Goal: Information Seeking & Learning: Learn about a topic

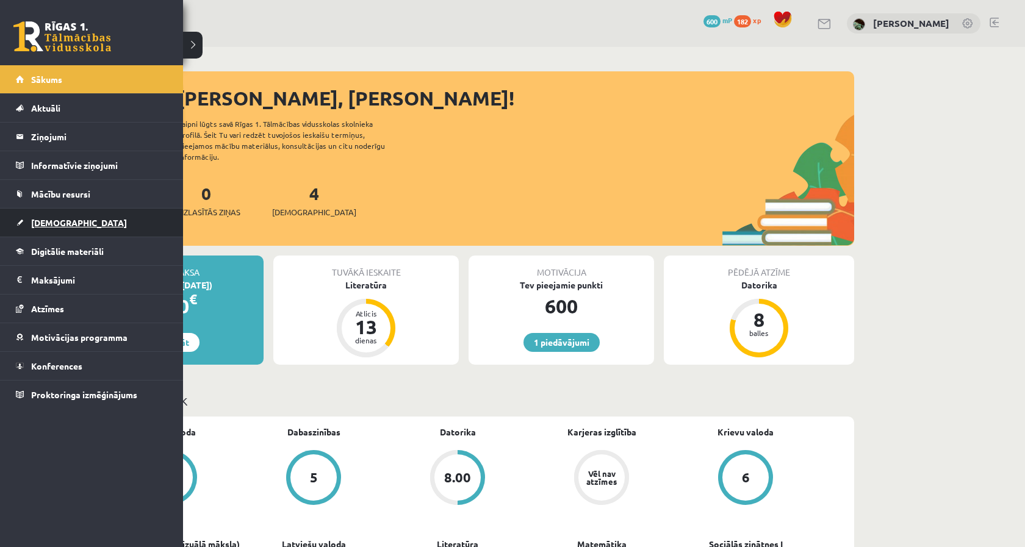
click at [82, 236] on link "[DEMOGRAPHIC_DATA]" at bounding box center [92, 223] width 152 height 28
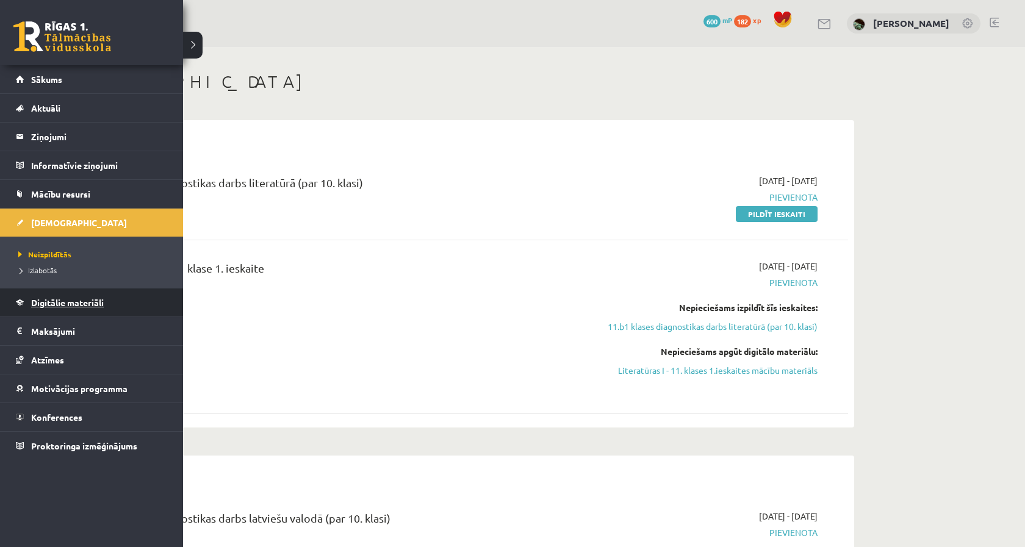
click at [60, 309] on link "Digitālie materiāli" at bounding box center [92, 303] width 152 height 28
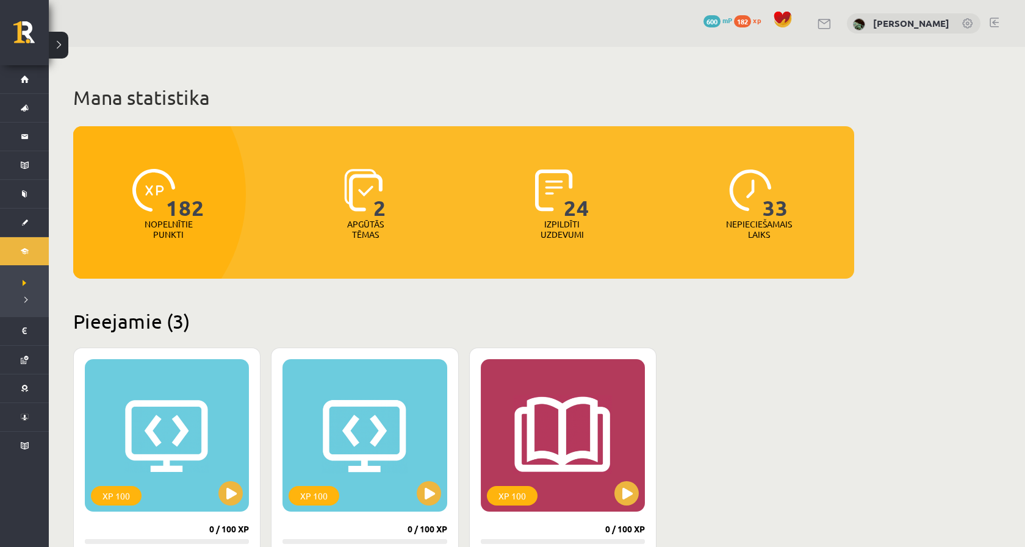
scroll to position [256, 0]
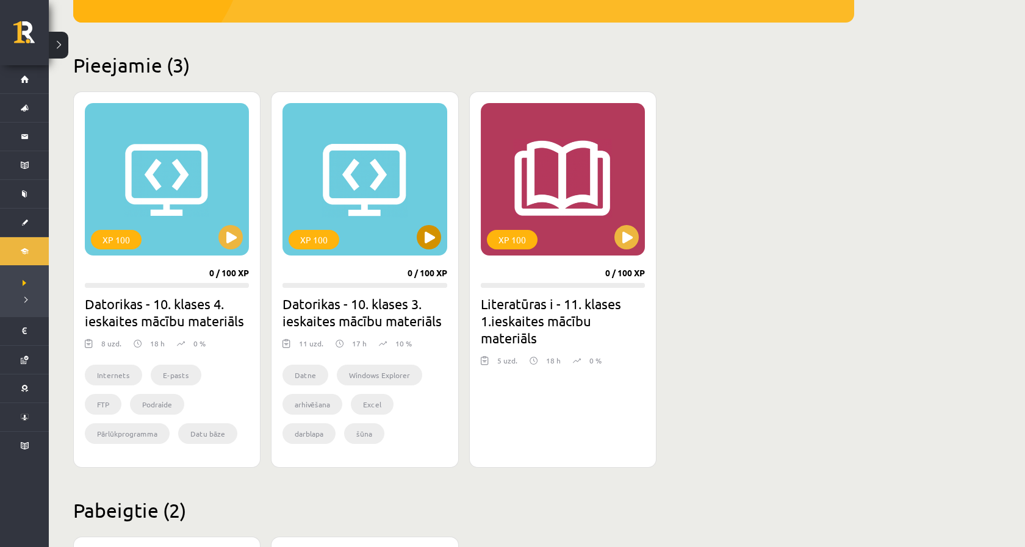
click at [420, 239] on button at bounding box center [429, 237] width 24 height 24
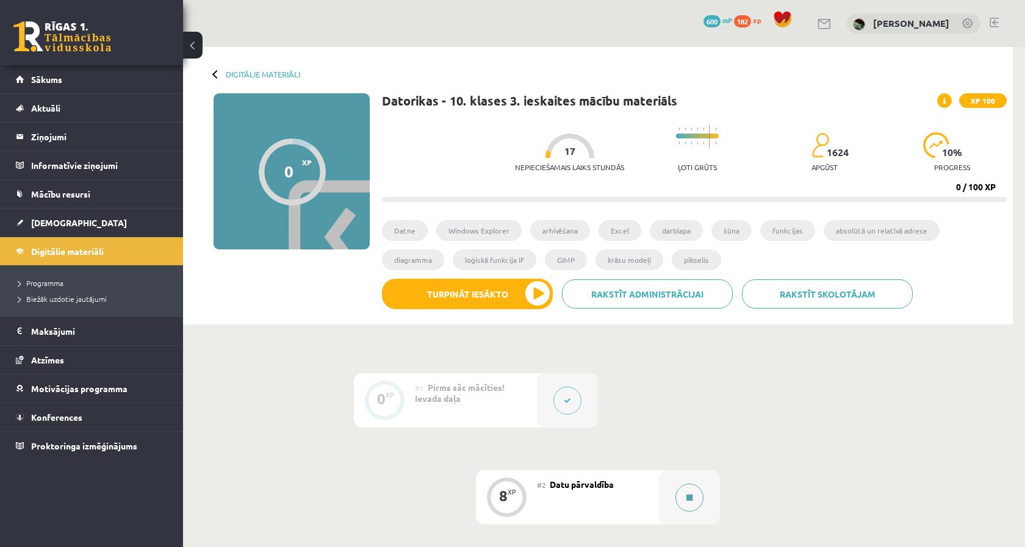
click at [692, 497] on icon at bounding box center [690, 497] width 6 height 7
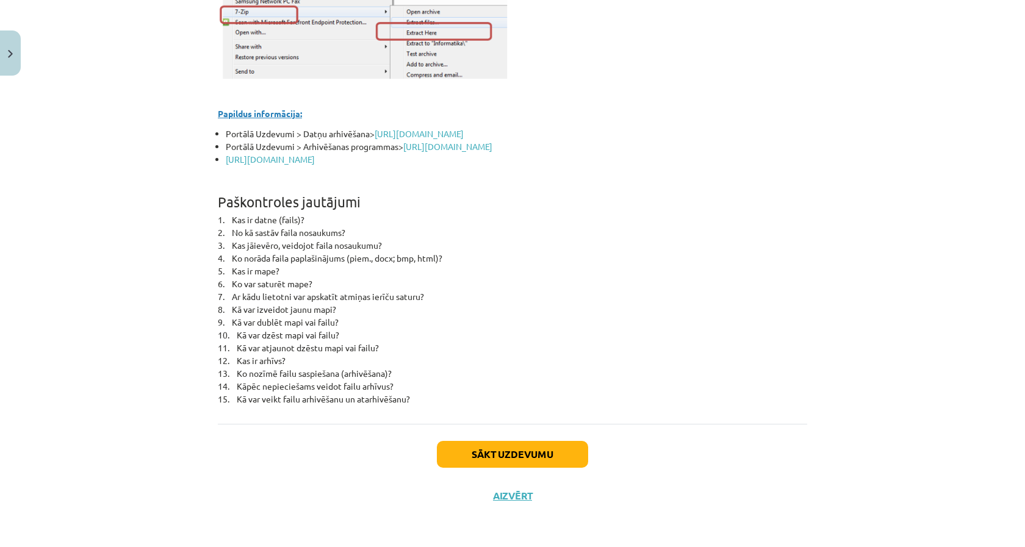
scroll to position [5389, 0]
click at [547, 442] on button "Sākt uzdevumu" at bounding box center [512, 454] width 151 height 27
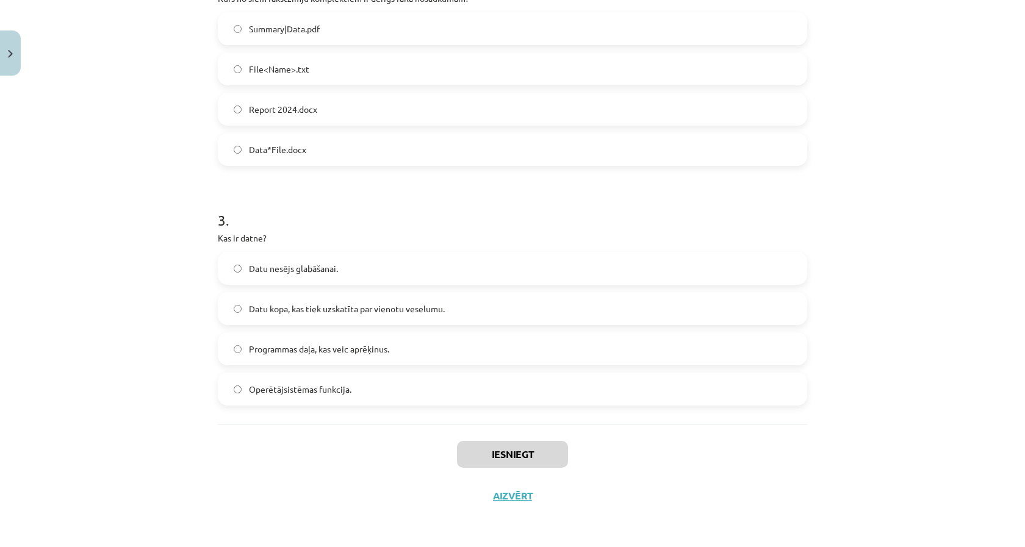
scroll to position [31, 0]
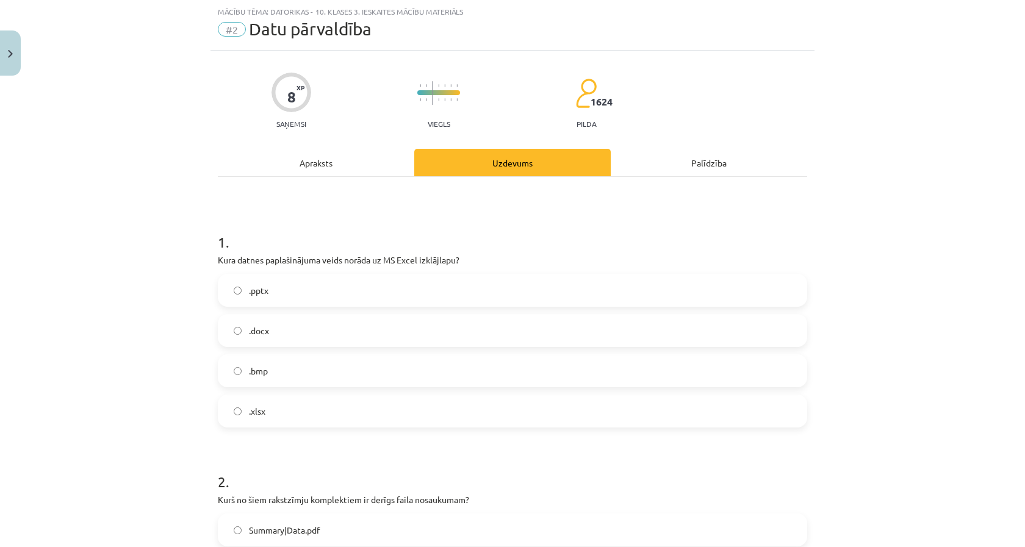
click at [466, 419] on label ".xlsx" at bounding box center [512, 411] width 587 height 31
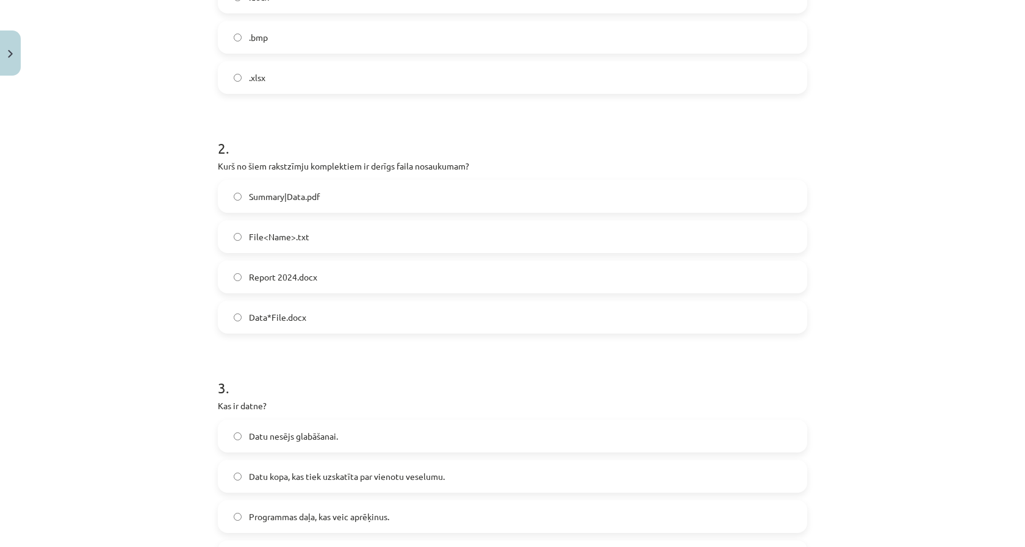
scroll to position [367, 0]
drag, startPoint x: 284, startPoint y: 165, endPoint x: 516, endPoint y: 172, distance: 231.4
click at [516, 172] on div "2 . Kurš no šiem rakstzīmju komplektiem ir derīgs faila nosaukumam? Summary|Dat…" at bounding box center [513, 223] width 590 height 215
click at [555, 143] on h1 "2 ." at bounding box center [513, 135] width 590 height 38
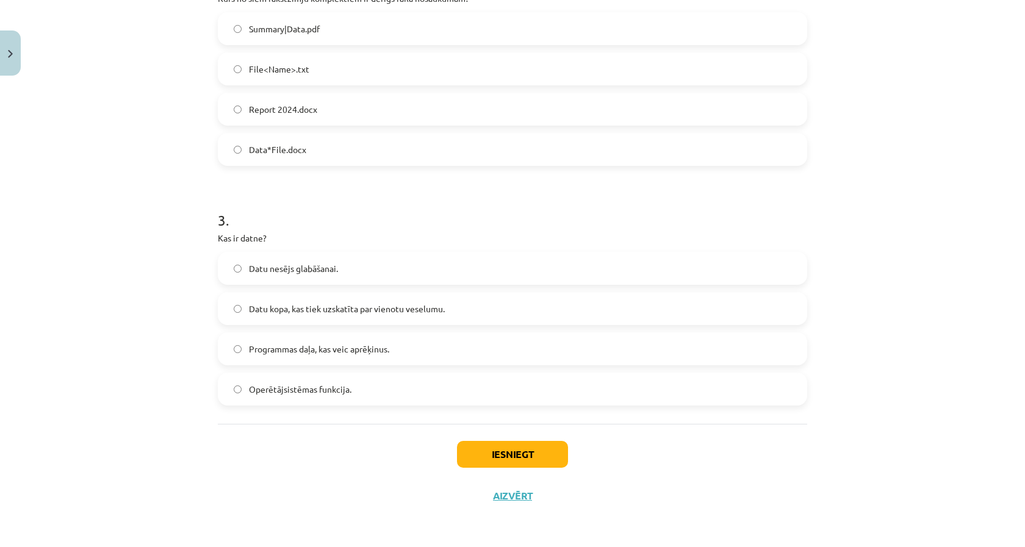
scroll to position [534, 0]
click at [447, 302] on label "Datu kopa, kas tiek uzskatīta par vienotu veselumu." at bounding box center [512, 309] width 587 height 31
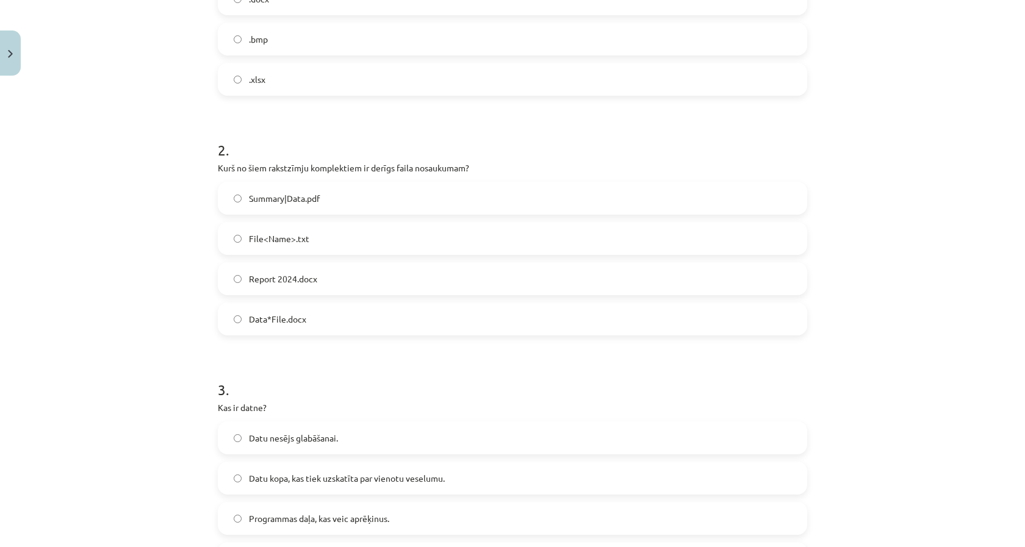
scroll to position [360, 0]
click at [402, 274] on label "Report 2024.docx" at bounding box center [512, 281] width 587 height 31
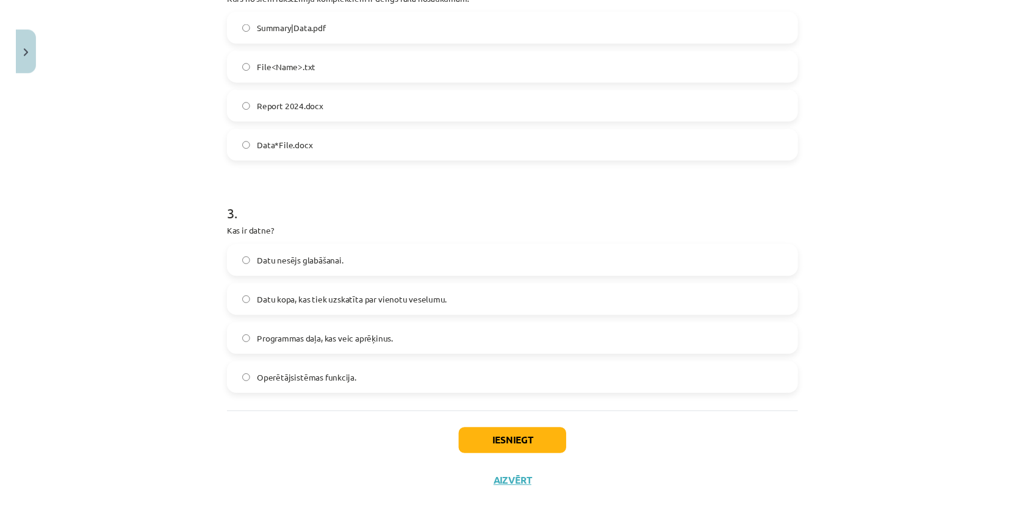
scroll to position [534, 0]
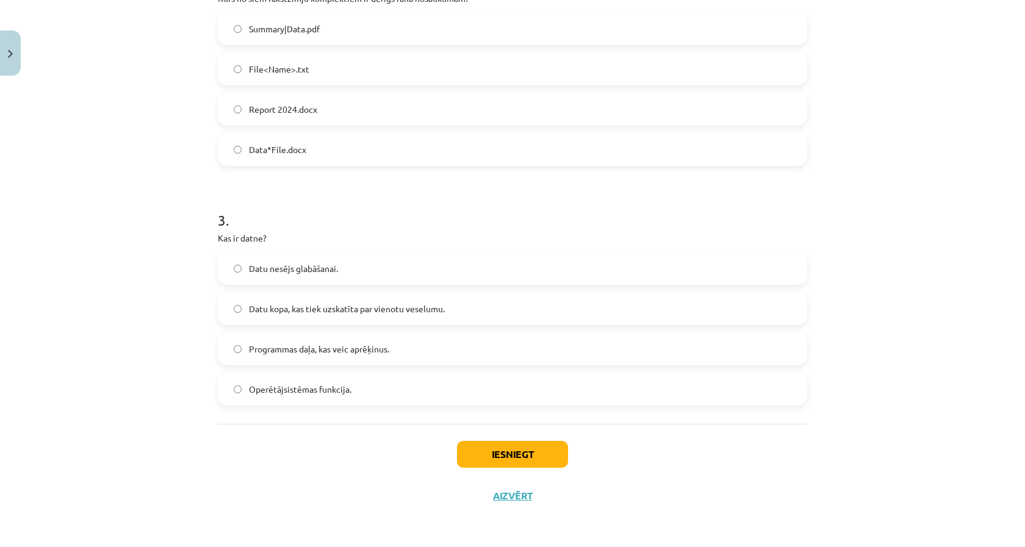
click at [478, 458] on button "Iesniegt" at bounding box center [512, 454] width 111 height 27
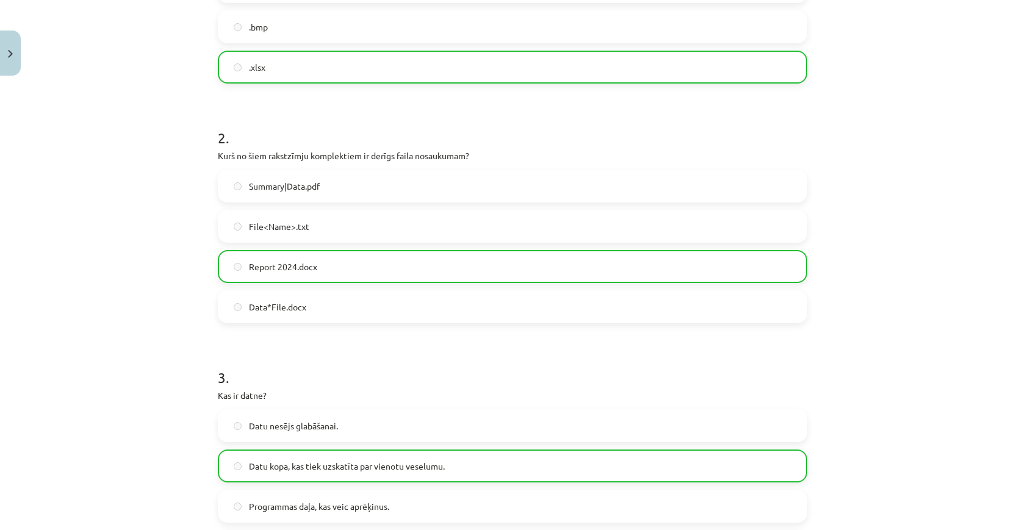
scroll to position [496, 0]
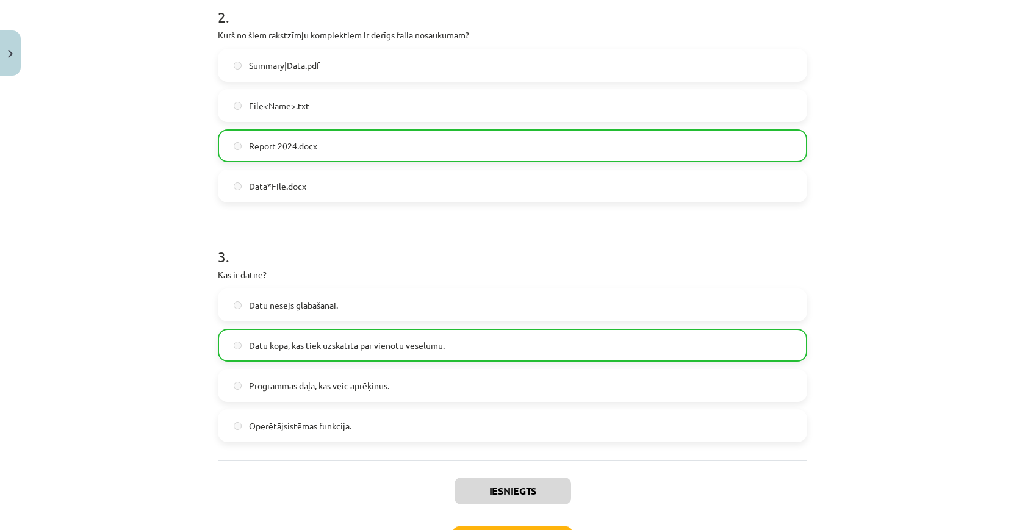
click at [10, 67] on button "Close" at bounding box center [10, 53] width 21 height 45
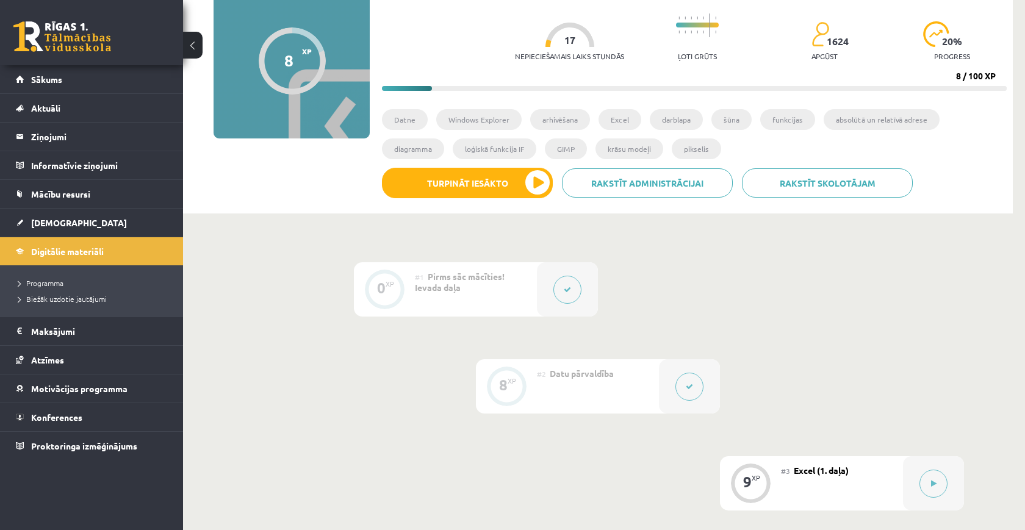
scroll to position [257, 0]
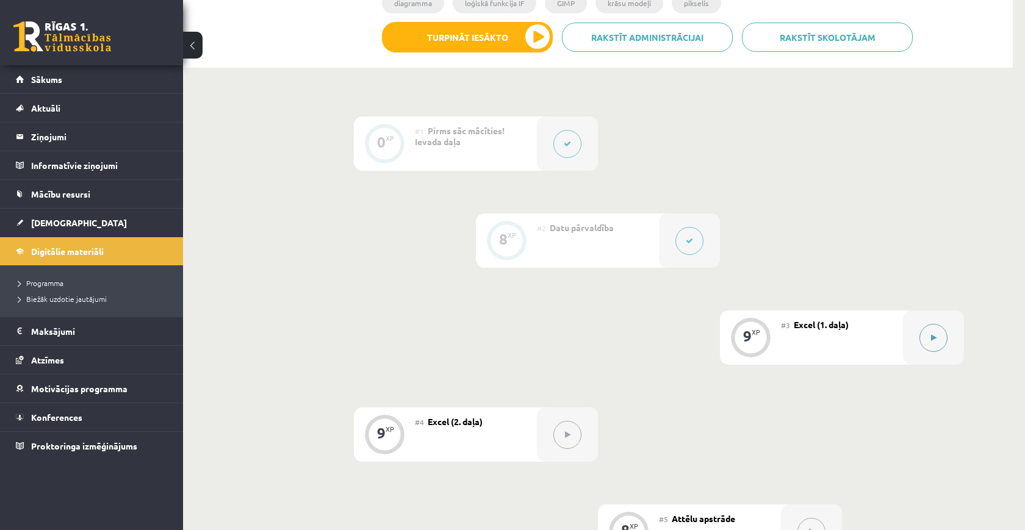
click at [939, 344] on button at bounding box center [934, 338] width 28 height 28
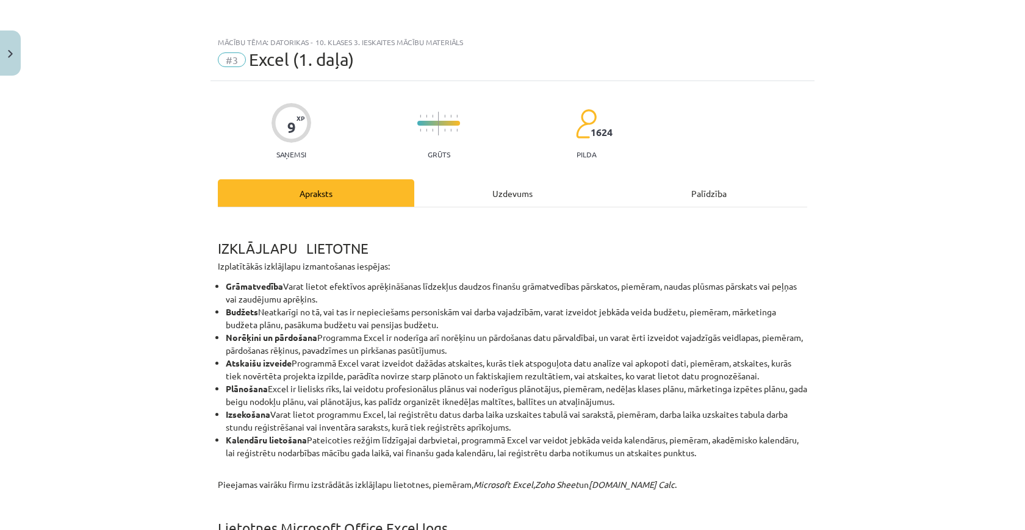
scroll to position [0, 0]
drag, startPoint x: 215, startPoint y: 255, endPoint x: 670, endPoint y: 457, distance: 497.9
click at [800, 420] on li "Izsekošana Varat lietot programmu Excel, lai reģistrētu datus darba laika uzska…" at bounding box center [517, 421] width 582 height 26
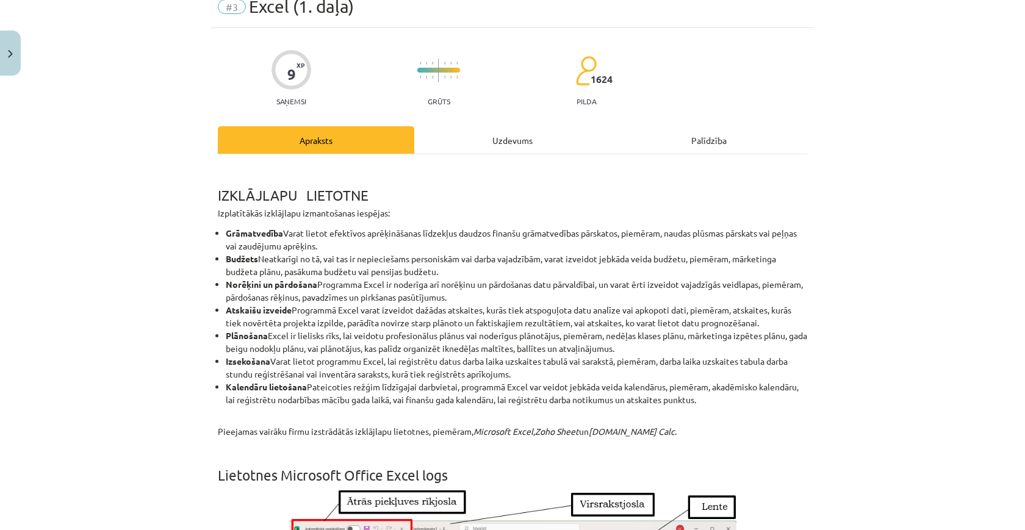
scroll to position [60, 0]
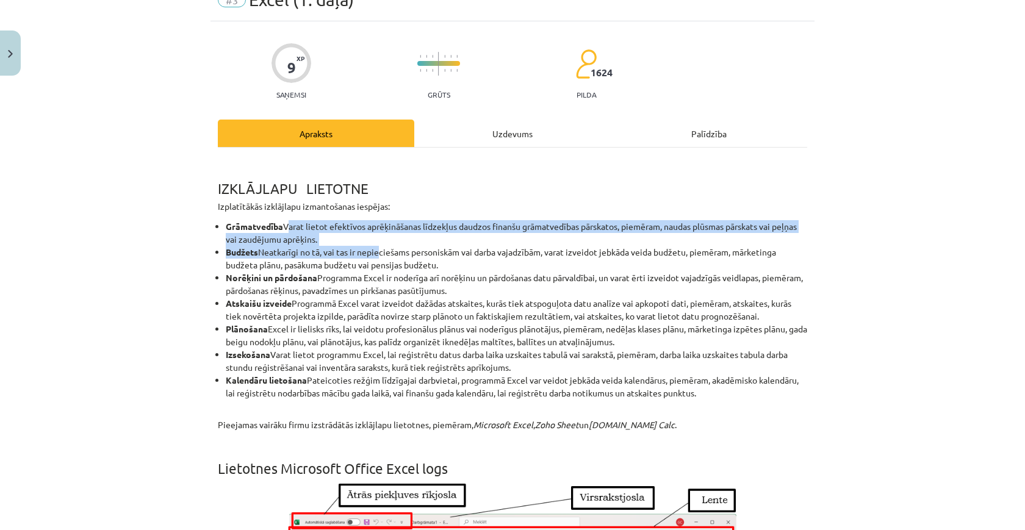
drag, startPoint x: 292, startPoint y: 227, endPoint x: 388, endPoint y: 248, distance: 98.0
click at [388, 249] on ul "Grāmatvedība Varat lietot efektīvos aprēķināšanas līdzekļus daudzos finanšu grā…" at bounding box center [513, 309] width 590 height 179
click at [388, 244] on li "Grāmatvedība Varat lietot efektīvos aprēķināšanas līdzekļus daudzos finanšu grā…" at bounding box center [517, 233] width 582 height 26
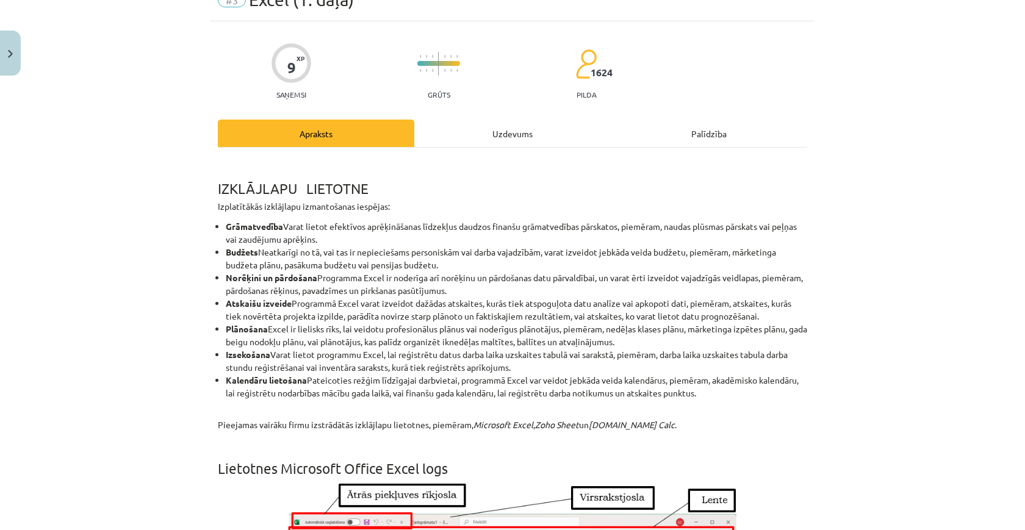
click at [654, 5] on div "#3 Excel (1. daļa)" at bounding box center [513, 0] width 590 height 20
click at [654, 1] on div "#3 Excel (1. daļa)" at bounding box center [513, 0] width 590 height 20
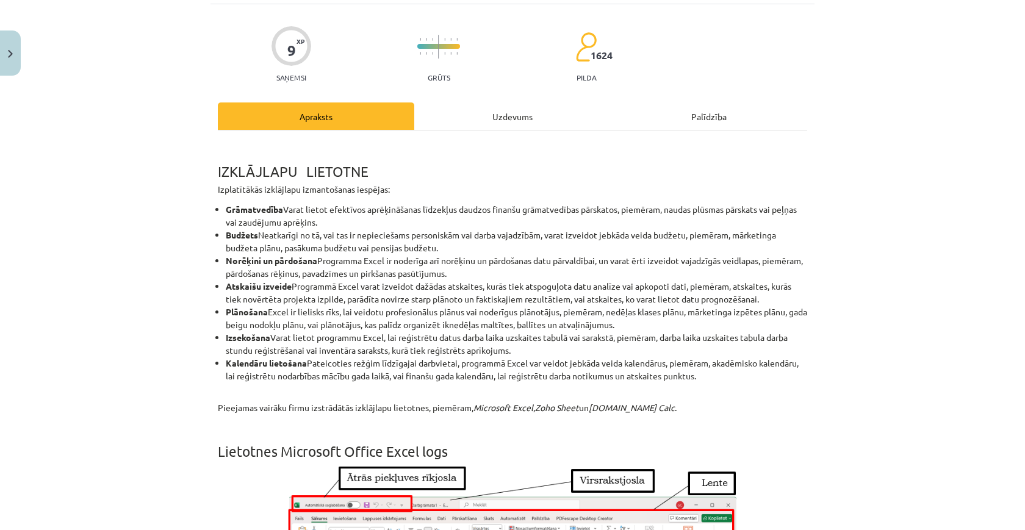
scroll to position [78, 0]
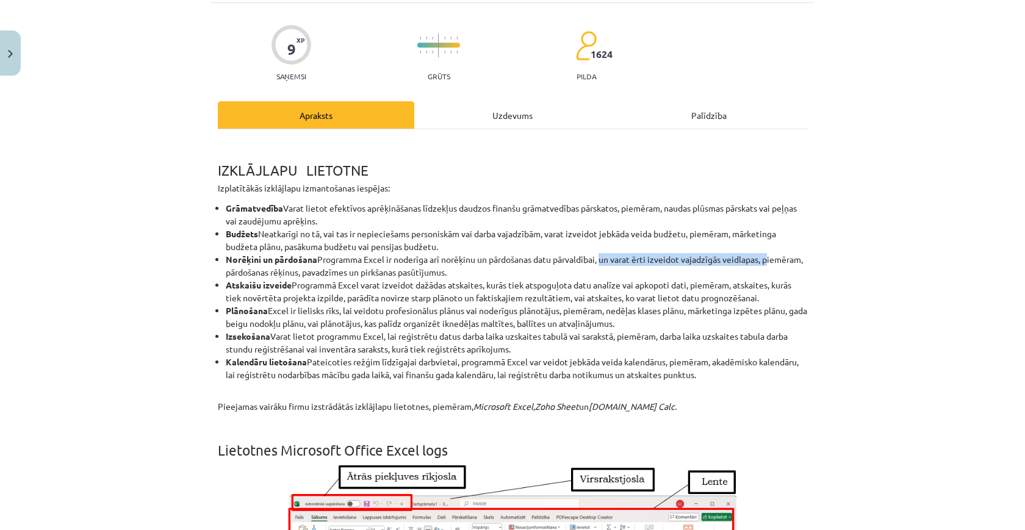
drag, startPoint x: 603, startPoint y: 261, endPoint x: 770, endPoint y: 260, distance: 166.6
click at [770, 259] on li "Norēķini un pārdošana Programma Excel ir noderīga arī norēķinu un pārdošanas da…" at bounding box center [517, 266] width 582 height 26
click at [838, 2] on div "Mācību tēma: Datorikas - 10. klases 3. ieskaites mācību materiāls #3 Excel (1. …" at bounding box center [512, 265] width 1025 height 530
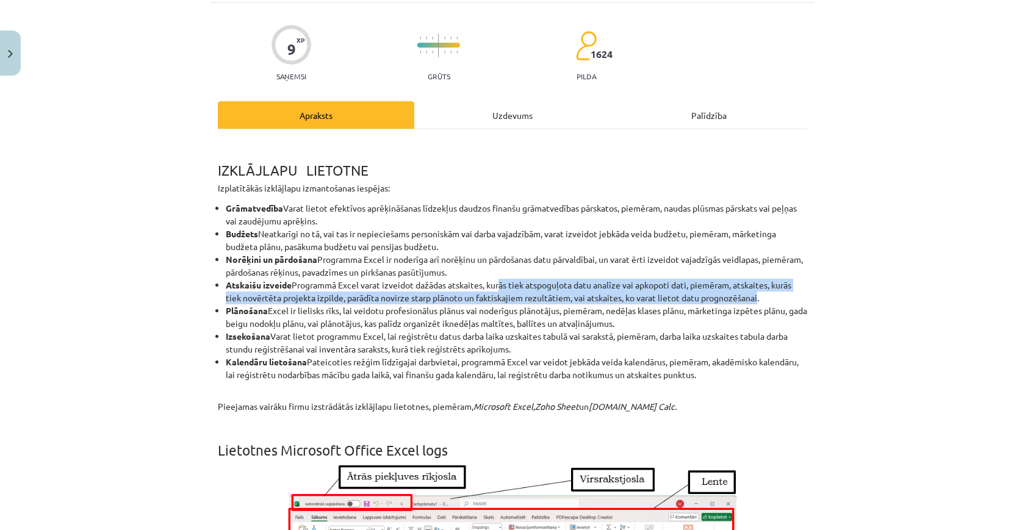
drag, startPoint x: 495, startPoint y: 284, endPoint x: 749, endPoint y: 301, distance: 254.5
click at [749, 301] on li "Atskaišu izveide Programmā Excel varat izveidot dažādas atskaites, kurās tiek a…" at bounding box center [517, 292] width 582 height 26
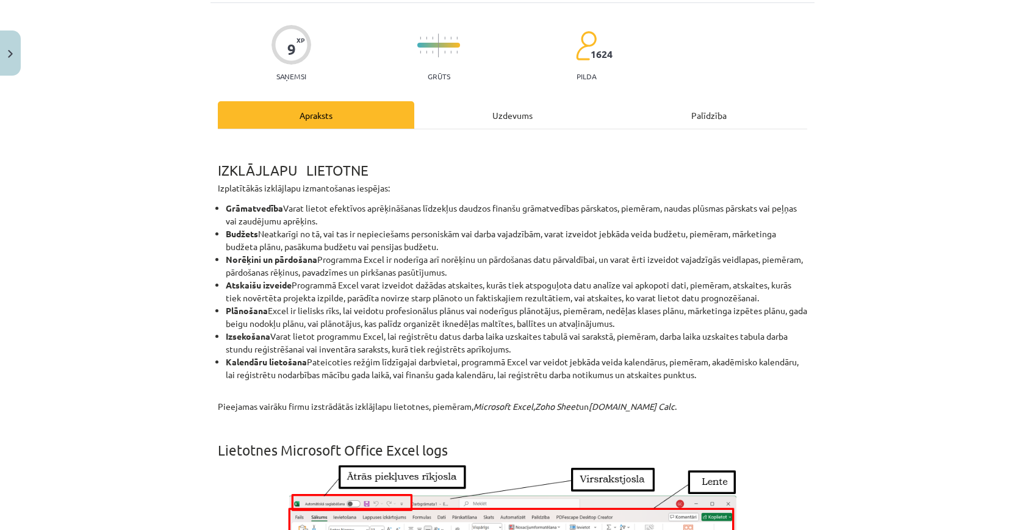
click at [654, 287] on li "Atskaišu izveide Programmā Excel varat izveidot dažādas atskaites, kurās tiek a…" at bounding box center [517, 292] width 582 height 26
drag, startPoint x: 219, startPoint y: 310, endPoint x: 507, endPoint y: 312, distance: 287.5
click at [507, 312] on li "Plānošana Excel ir lielisks rīks, lai veidotu profesionālus plānus vai noderīgu…" at bounding box center [517, 318] width 582 height 26
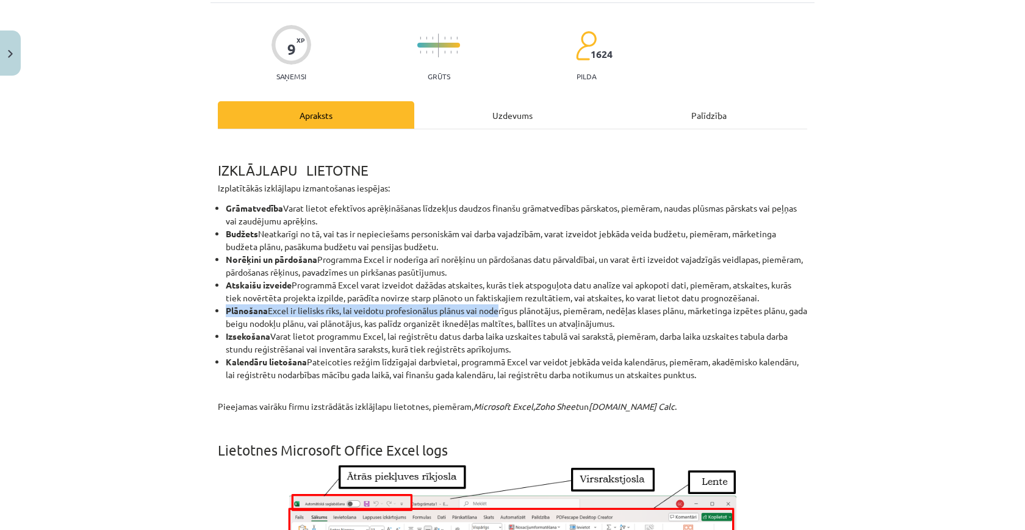
click at [507, 312] on li "Plānošana Excel ir lielisks rīks, lai veidotu profesionālus plānus vai noderīgu…" at bounding box center [517, 318] width 582 height 26
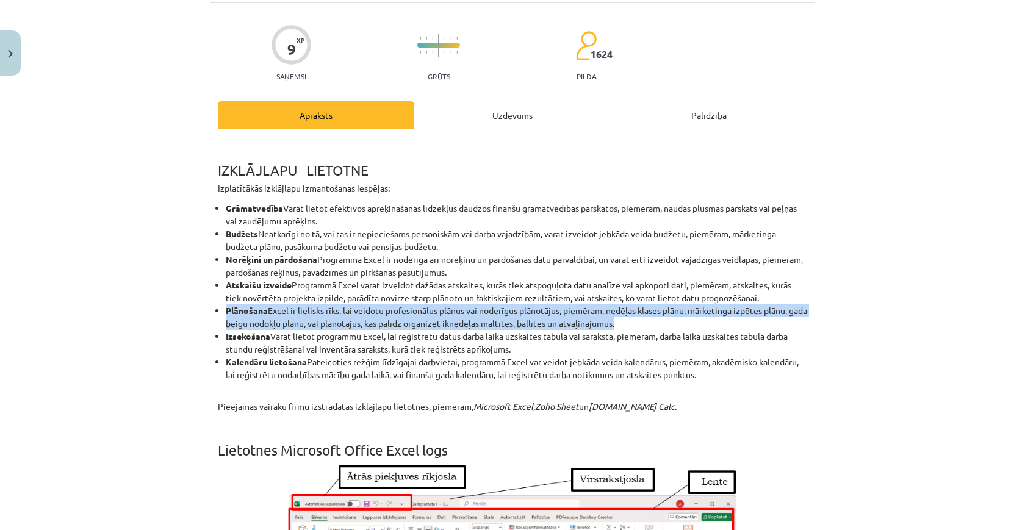
drag, startPoint x: 226, startPoint y: 311, endPoint x: 644, endPoint y: 328, distance: 417.8
click at [644, 328] on li "Plānošana Excel ir lielisks rīks, lai veidotu profesionālus plānus vai noderīgu…" at bounding box center [517, 318] width 582 height 26
